Goal: Transaction & Acquisition: Purchase product/service

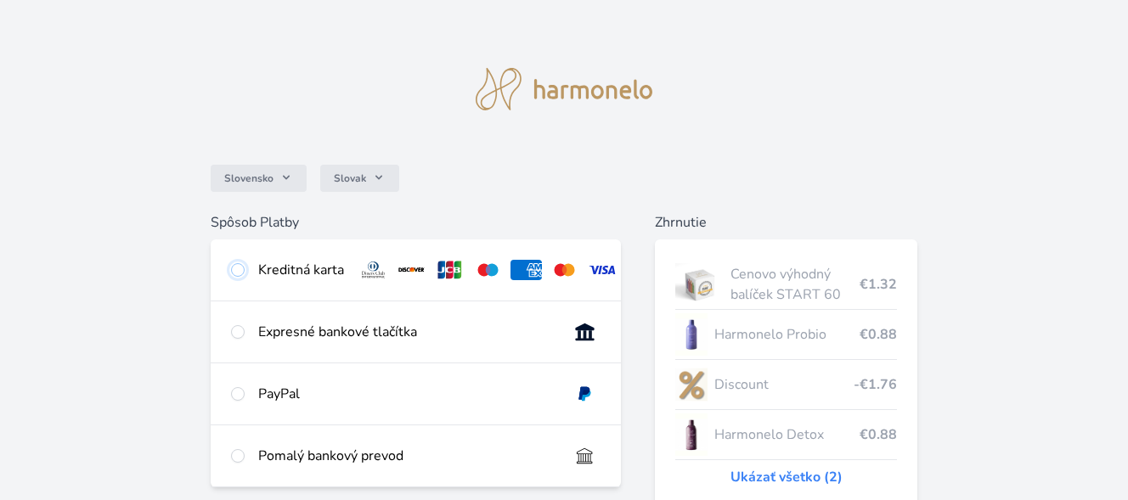
click at [239, 268] on input "radio" at bounding box center [238, 270] width 14 height 14
radio input "true"
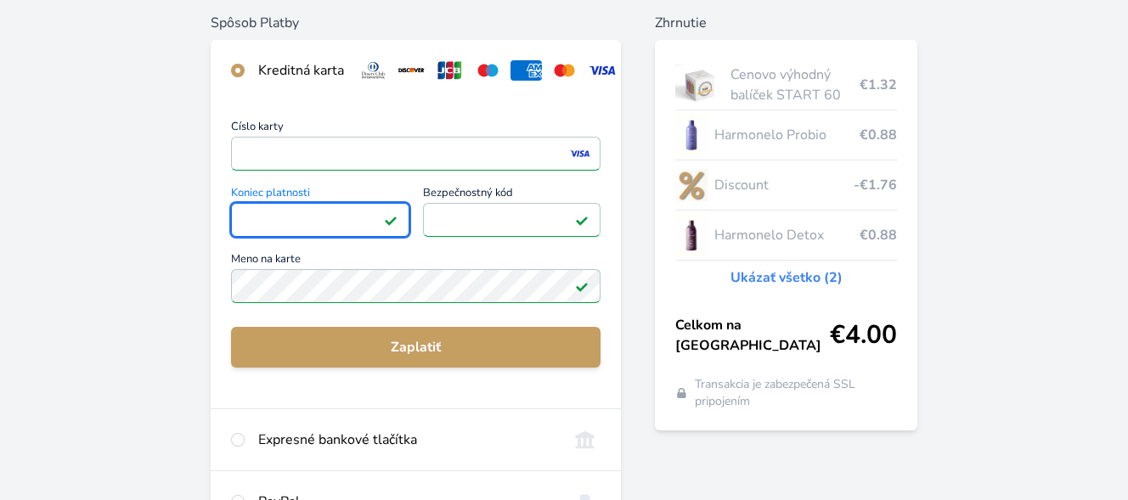
scroll to position [203, 0]
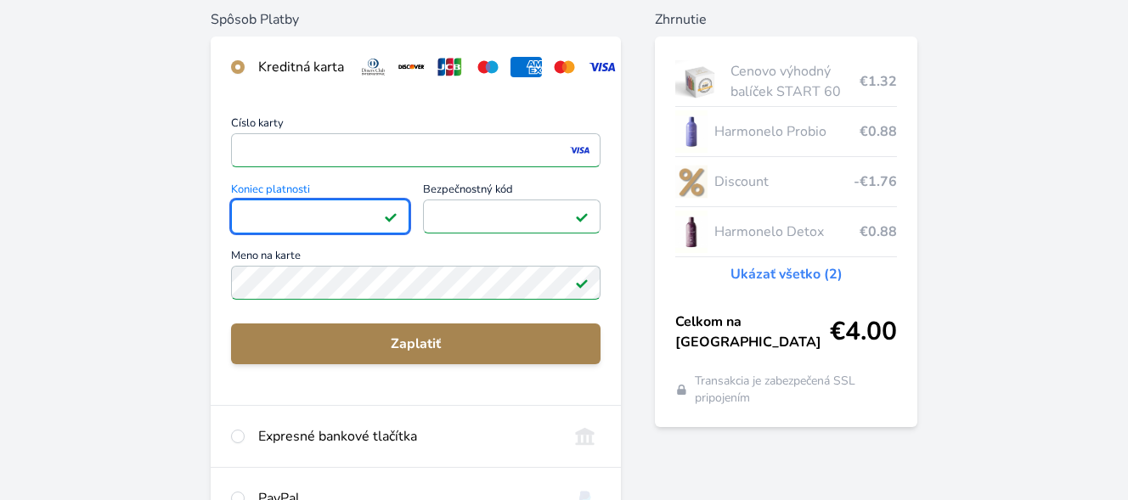
click at [548, 345] on button "Zaplatiť" at bounding box center [416, 344] width 370 height 41
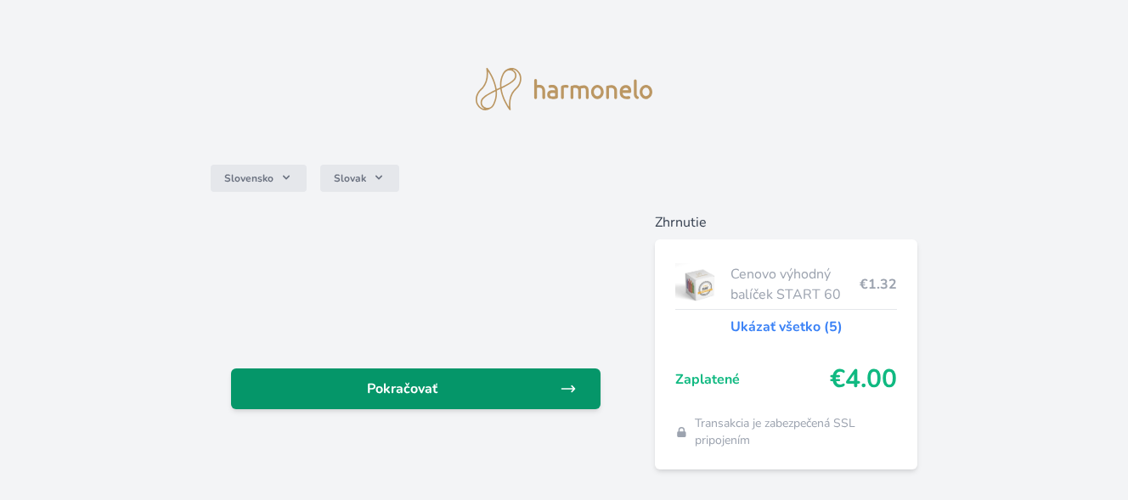
click at [486, 397] on span "Pokračovať" at bounding box center [402, 389] width 315 height 20
